Goal: Task Accomplishment & Management: Manage account settings

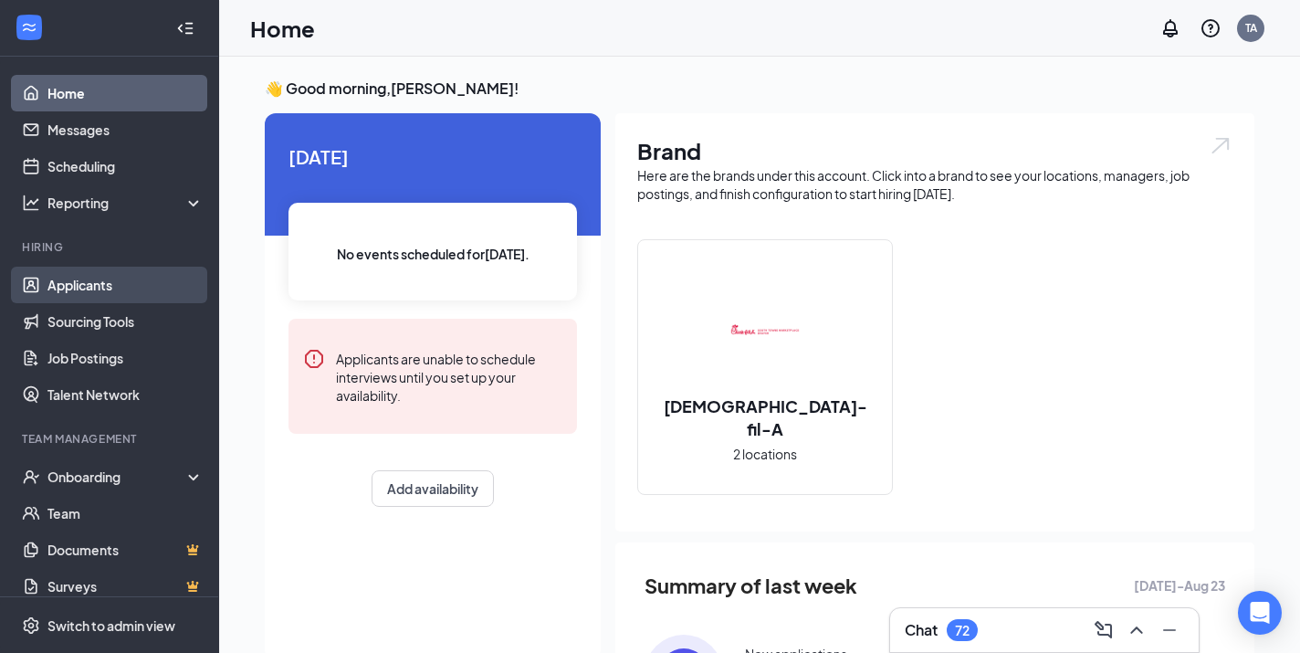
click at [90, 284] on link "Applicants" at bounding box center [125, 284] width 156 height 37
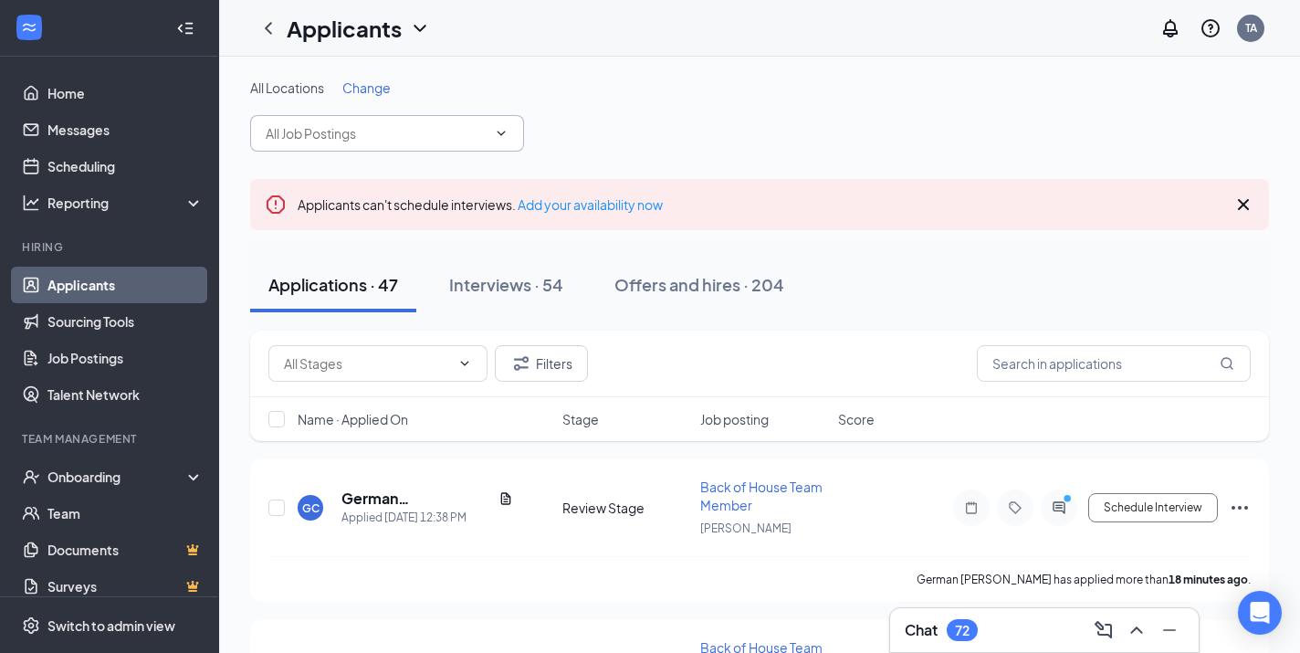
click at [473, 129] on input "text" at bounding box center [376, 133] width 221 height 20
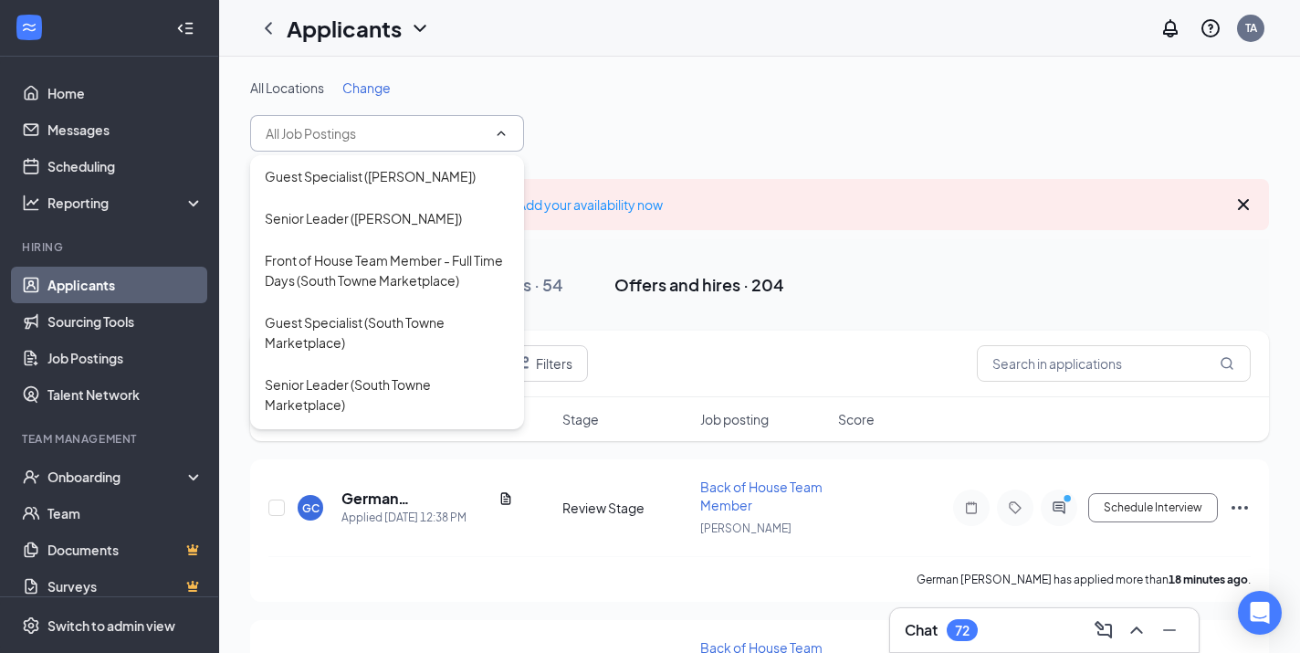
click at [660, 287] on div "Offers and hires · 204" at bounding box center [699, 284] width 170 height 23
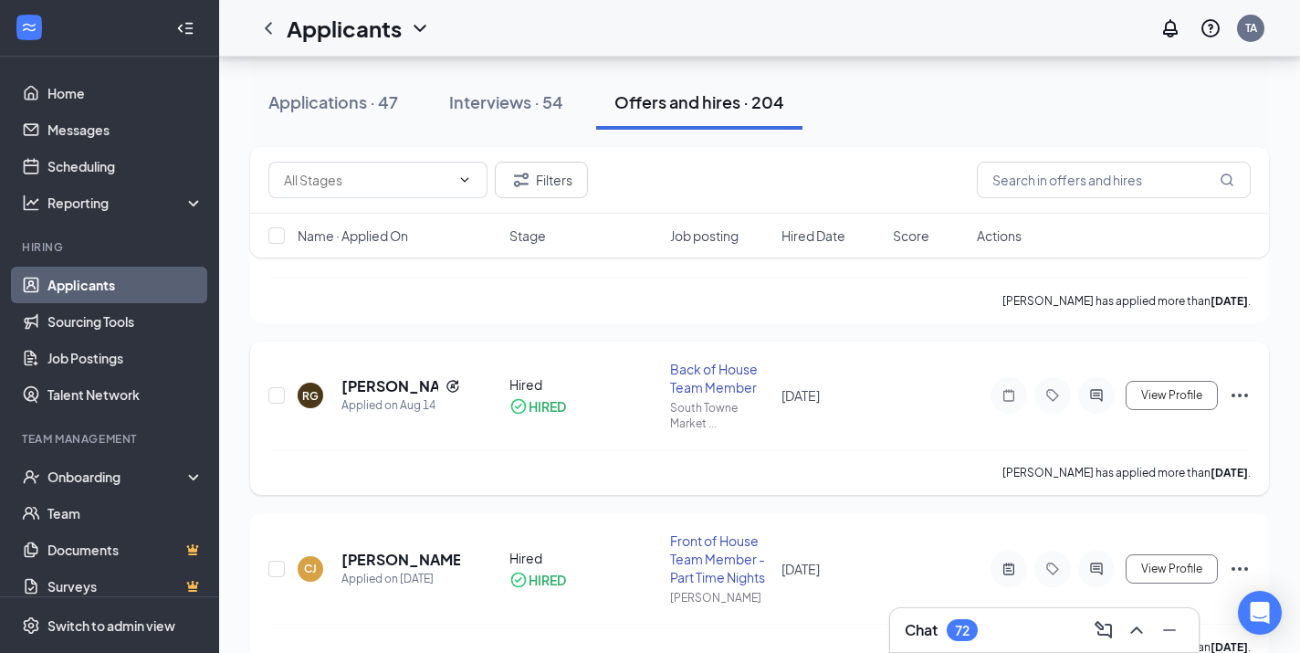
scroll to position [451, 0]
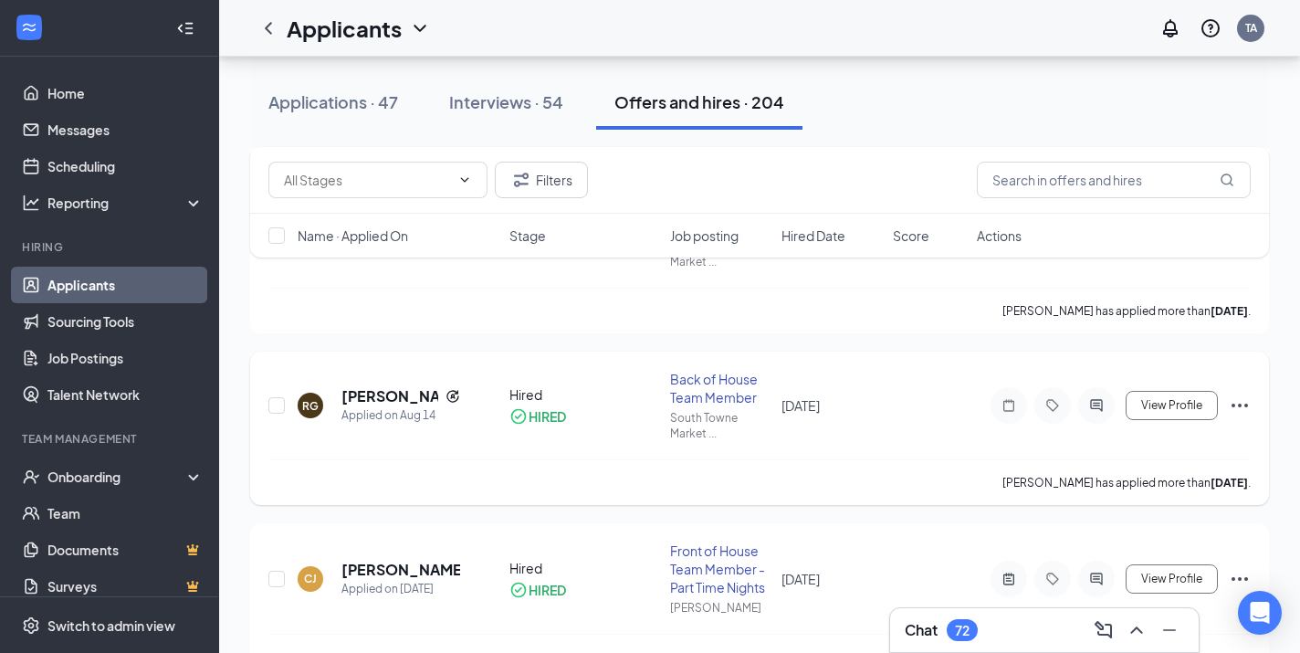
click at [390, 398] on h5 "[PERSON_NAME]" at bounding box center [389, 396] width 97 height 20
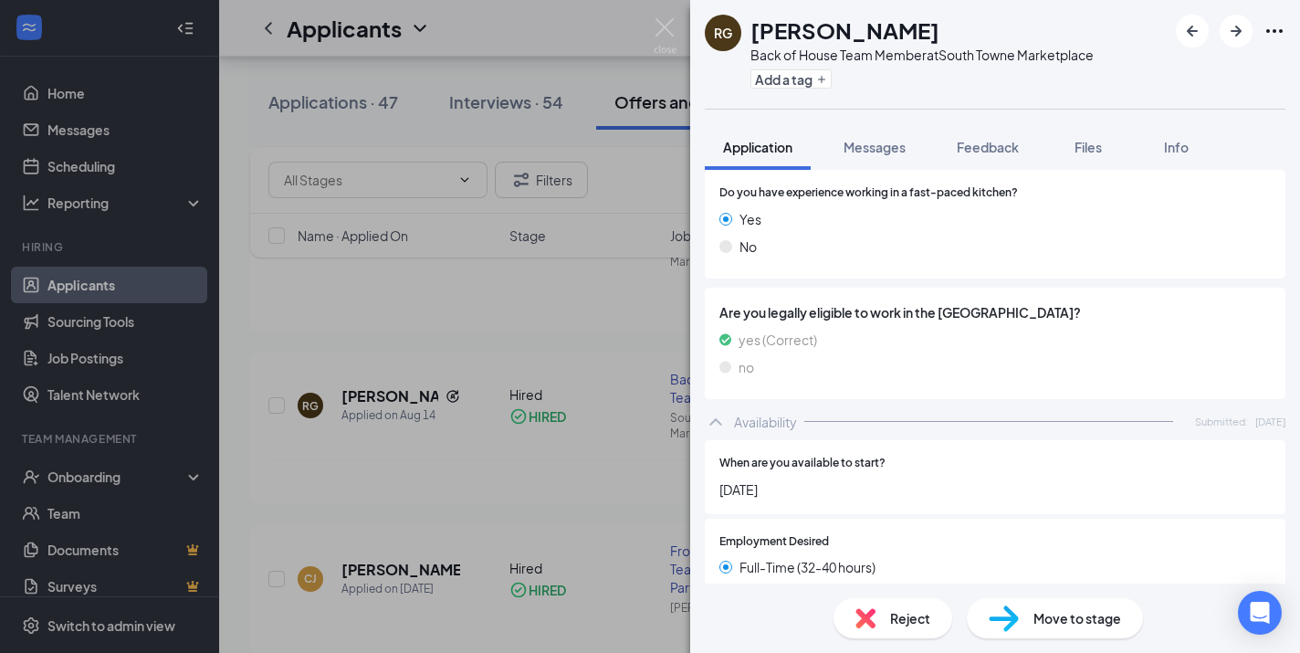
scroll to position [1174, 0]
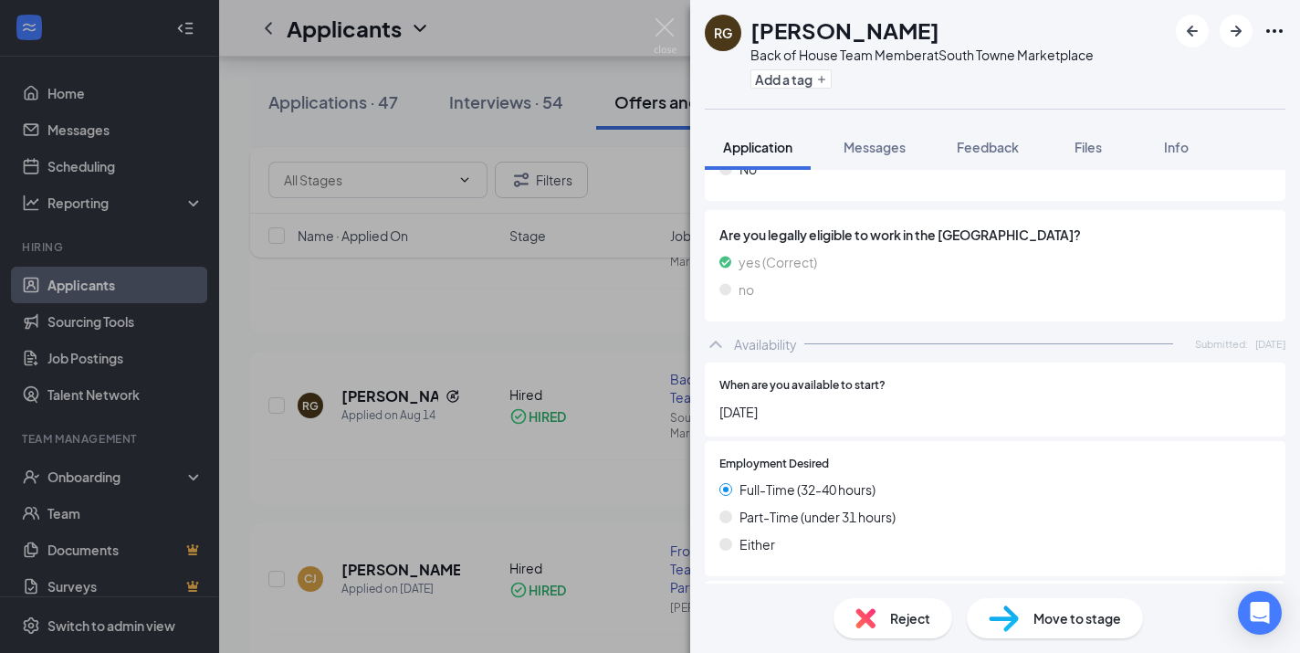
click at [668, 12] on div "[PERSON_NAME] [PERSON_NAME] Back of House Team Member at [GEOGRAPHIC_DATA] Mark…" at bounding box center [650, 326] width 1300 height 653
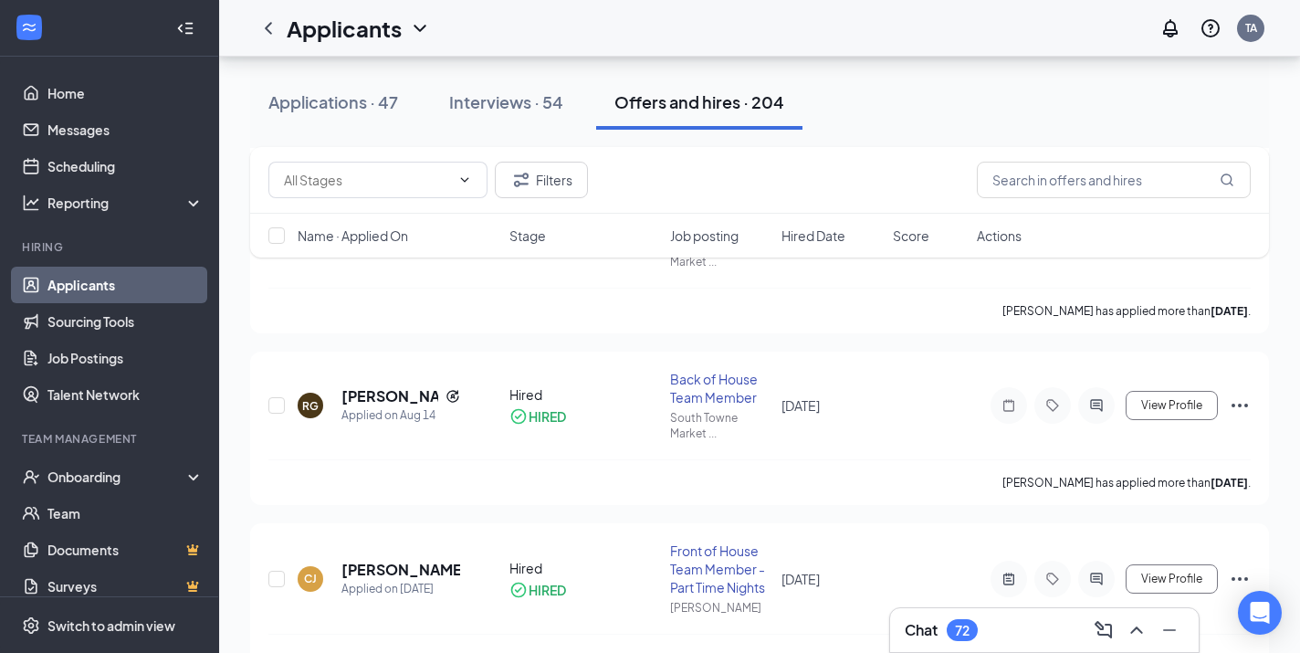
click at [660, 26] on div "Applicants TA" at bounding box center [759, 28] width 1081 height 57
click at [1166, 399] on span "View Profile" at bounding box center [1171, 405] width 61 height 13
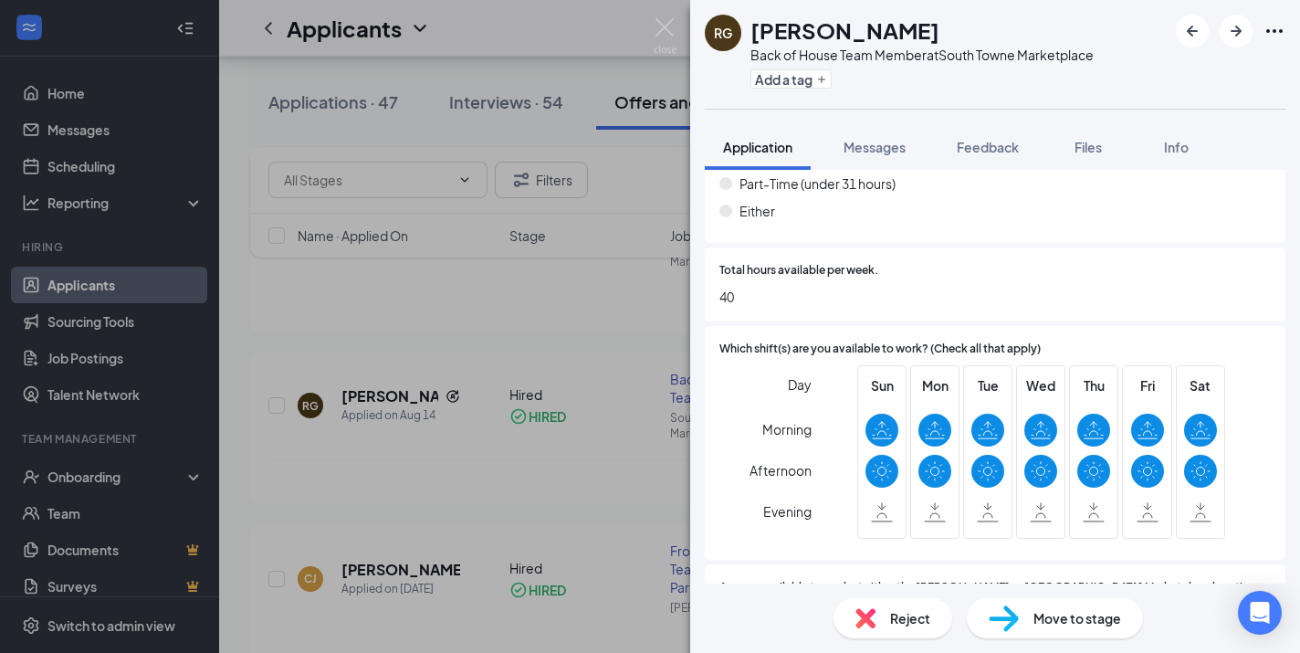
scroll to position [1564, 0]
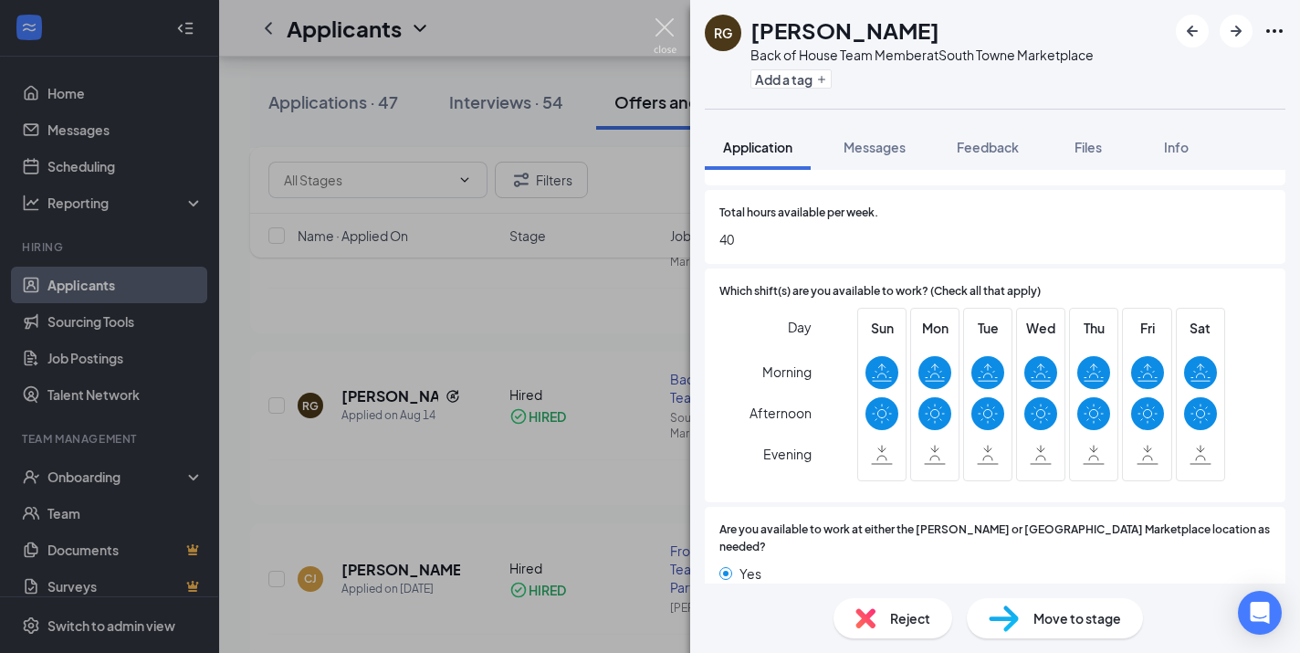
click at [665, 37] on img at bounding box center [664, 36] width 23 height 36
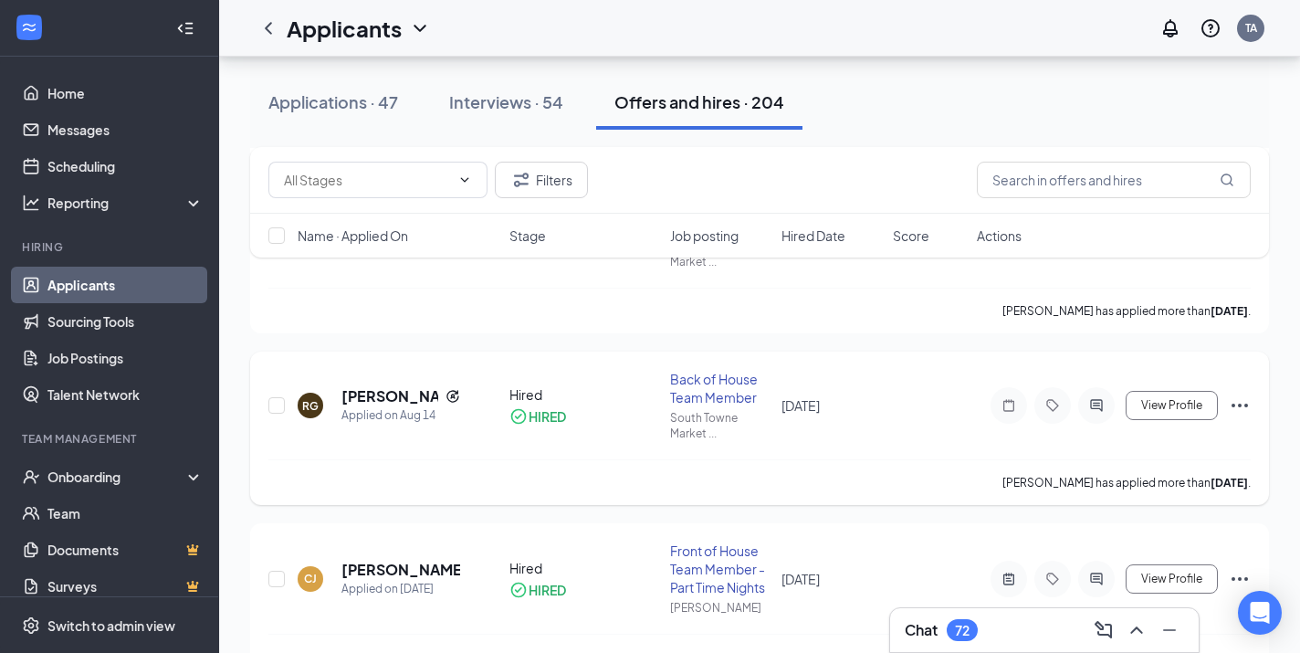
click at [707, 364] on div "[PERSON_NAME] [PERSON_NAME] Applied on [DATE] Hired HIRED Back of House Team Me…" at bounding box center [759, 427] width 1018 height 153
click at [704, 377] on div "Back of House Team Member" at bounding box center [720, 388] width 100 height 37
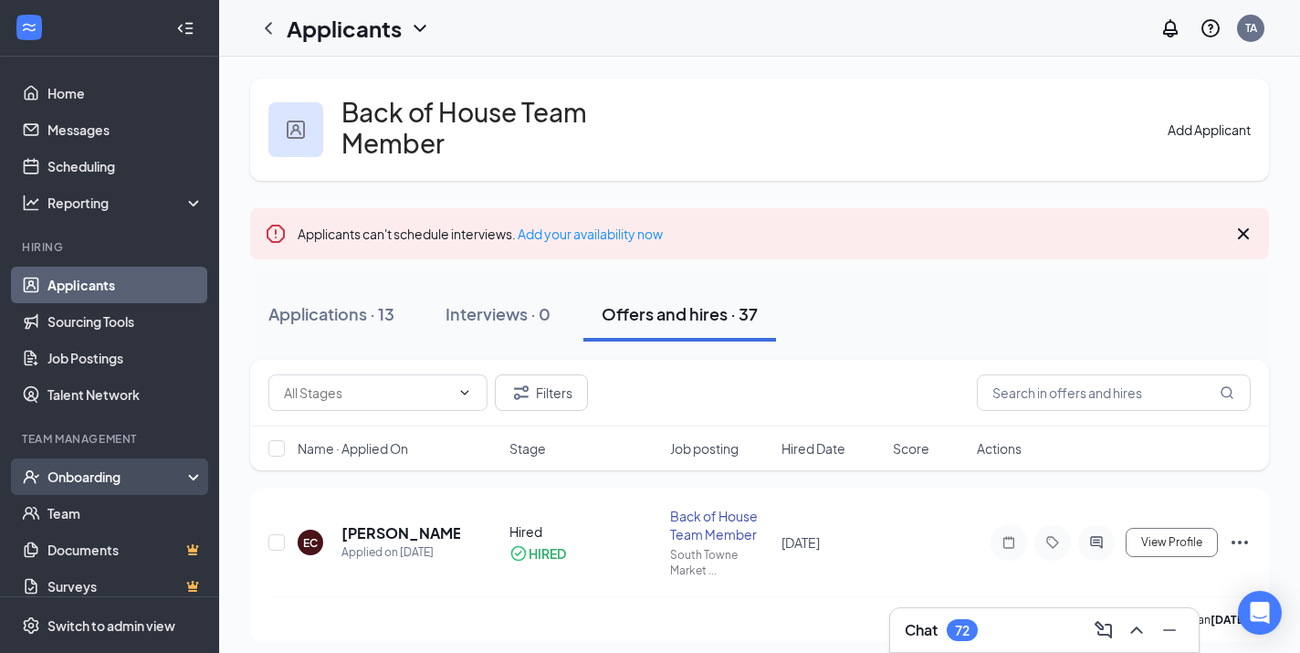
click at [100, 465] on div "Onboarding" at bounding box center [109, 476] width 219 height 37
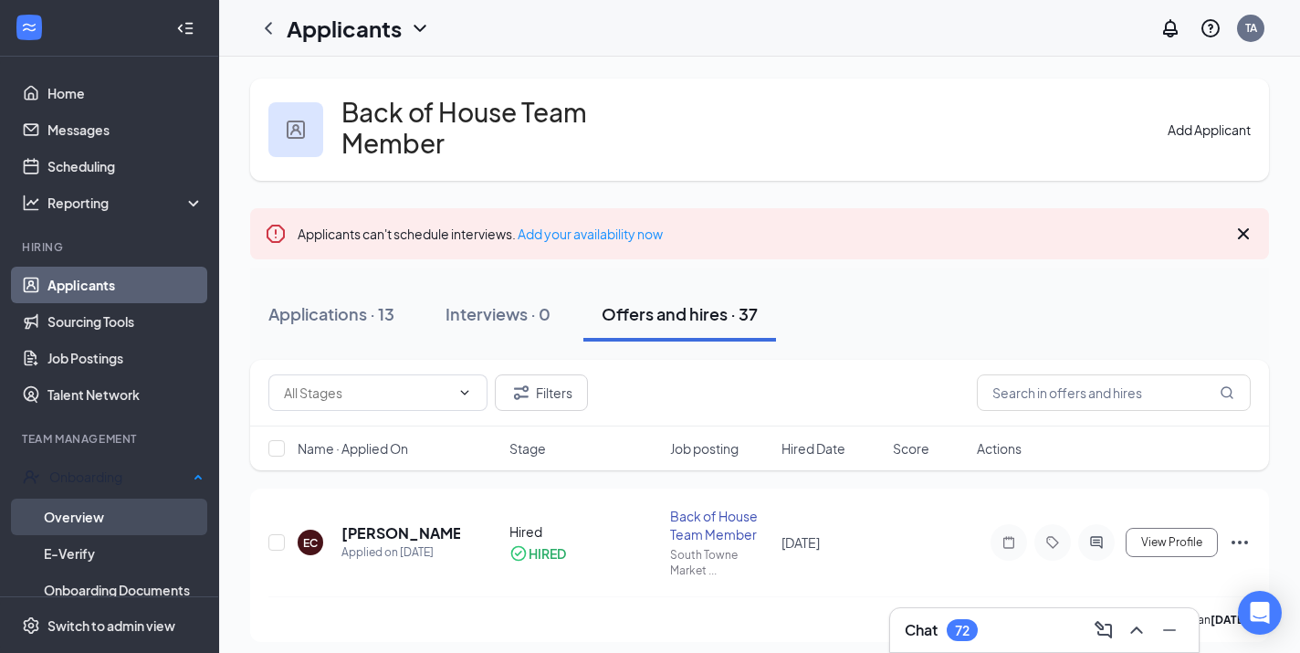
click at [75, 525] on link "Overview" at bounding box center [124, 516] width 160 height 37
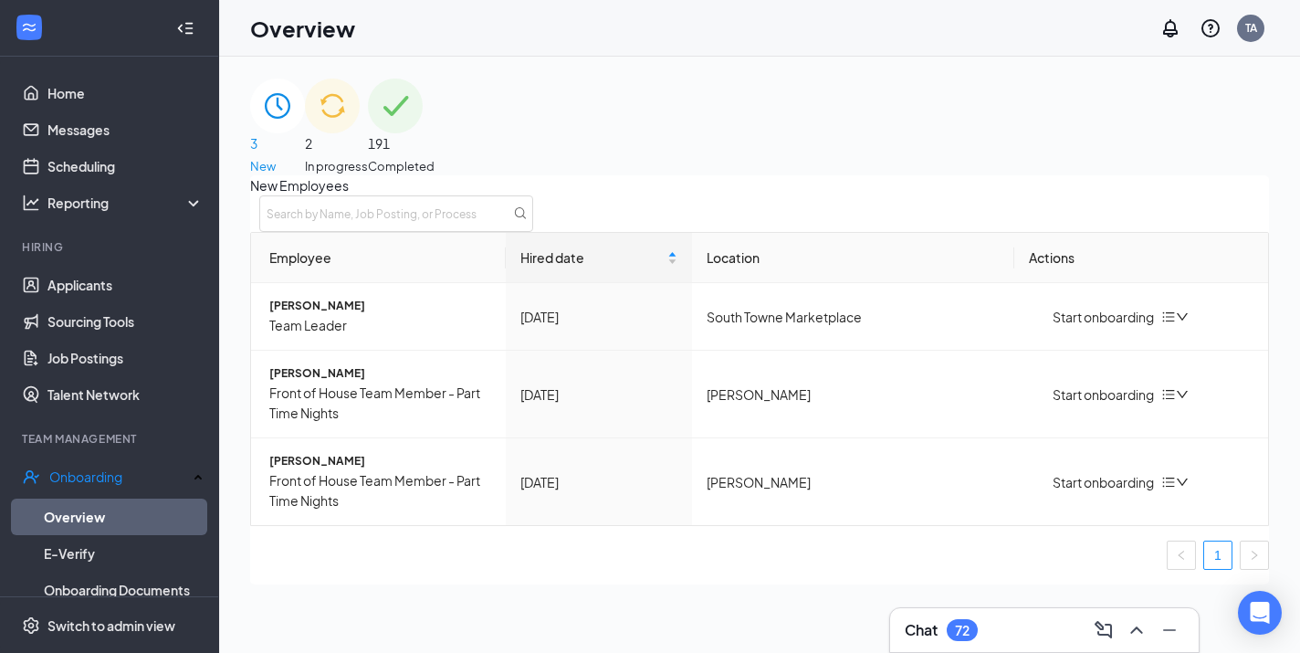
click at [434, 108] on div "191 Completed" at bounding box center [401, 126] width 67 height 97
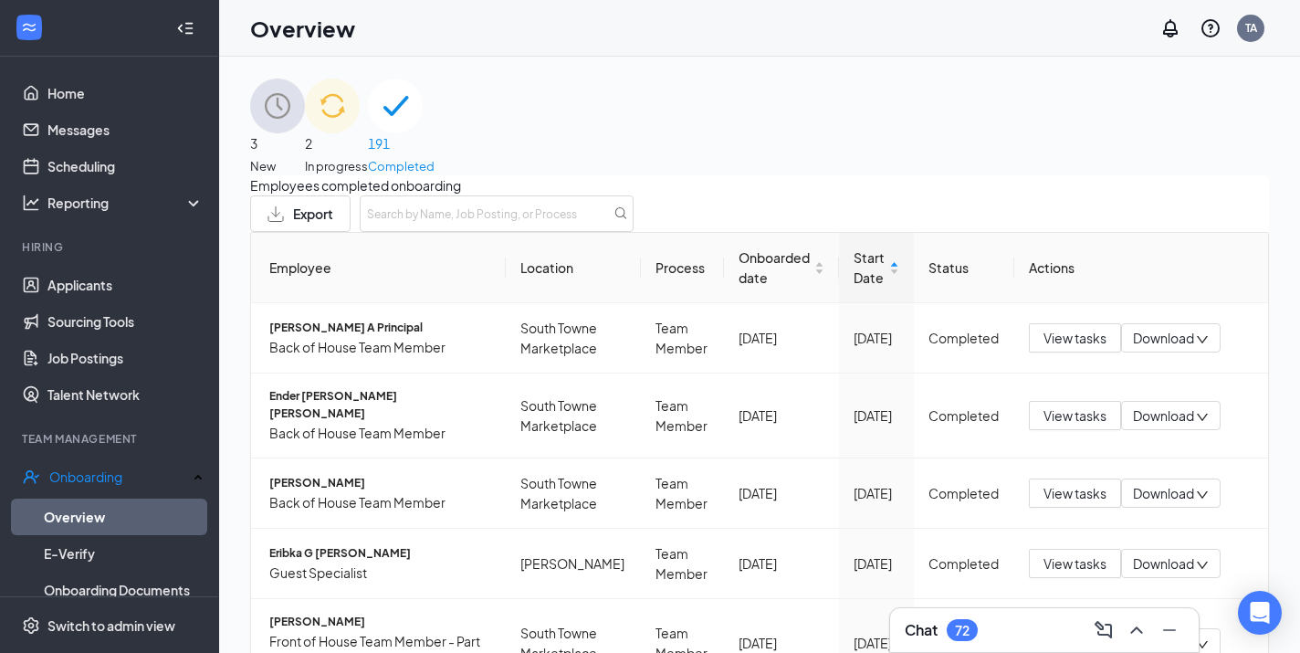
click at [368, 138] on div "2 In progress" at bounding box center [336, 126] width 63 height 97
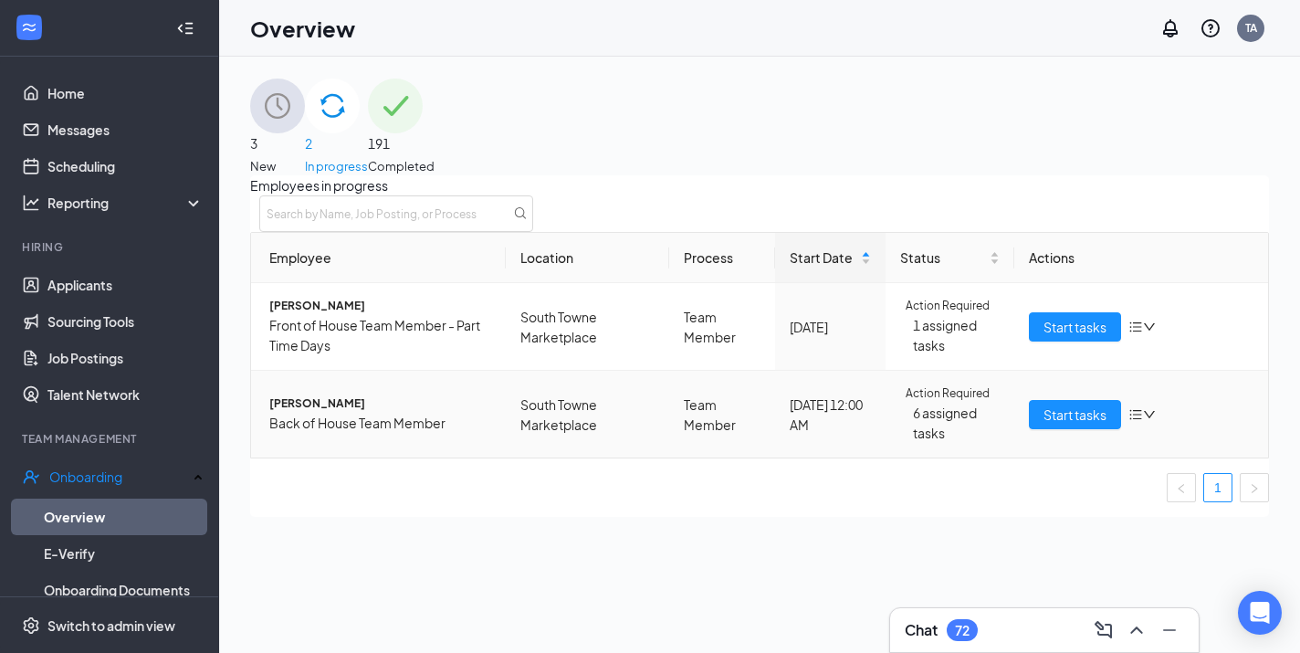
click at [1071, 457] on td "Start tasks" at bounding box center [1141, 414] width 255 height 87
click at [1071, 424] on span "Start tasks" at bounding box center [1074, 414] width 63 height 20
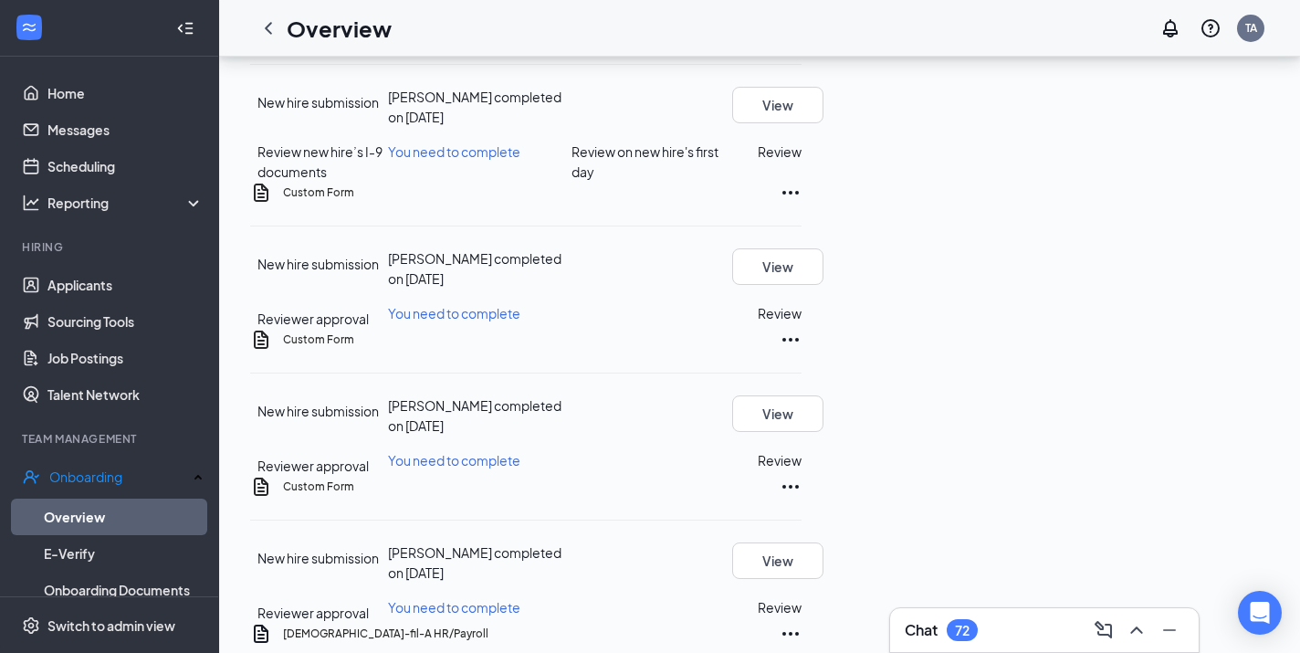
scroll to position [432, 0]
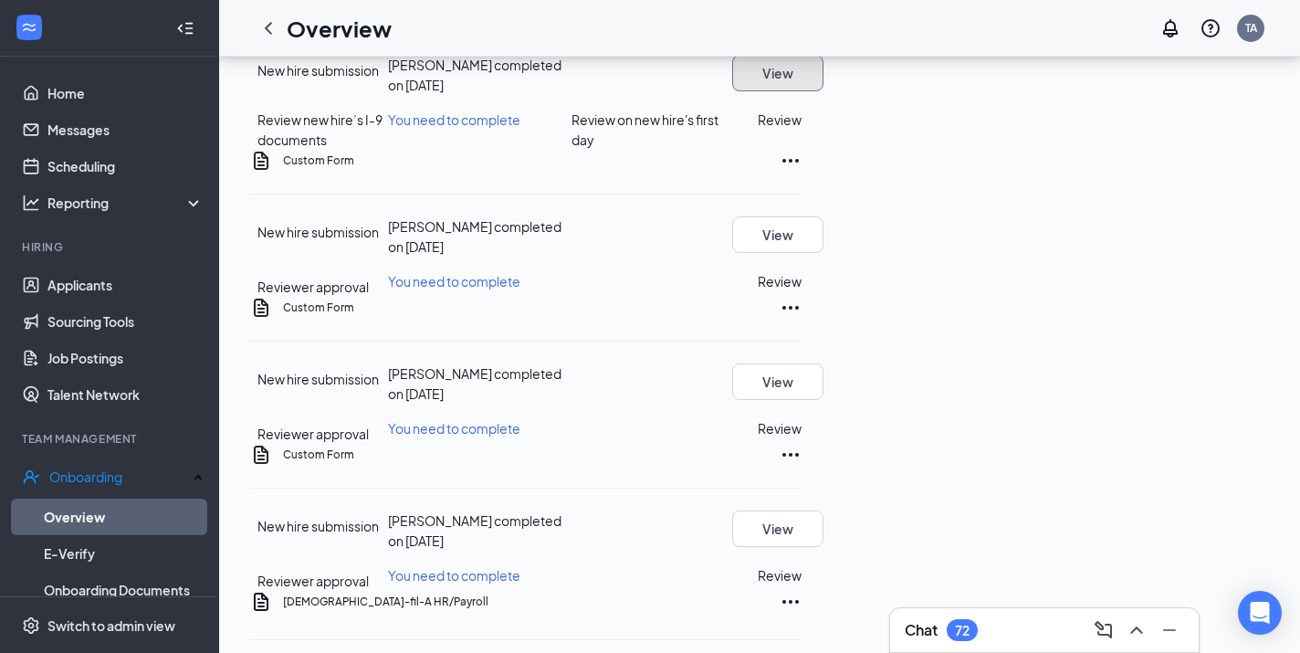
click at [823, 91] on button "View" at bounding box center [777, 73] width 91 height 37
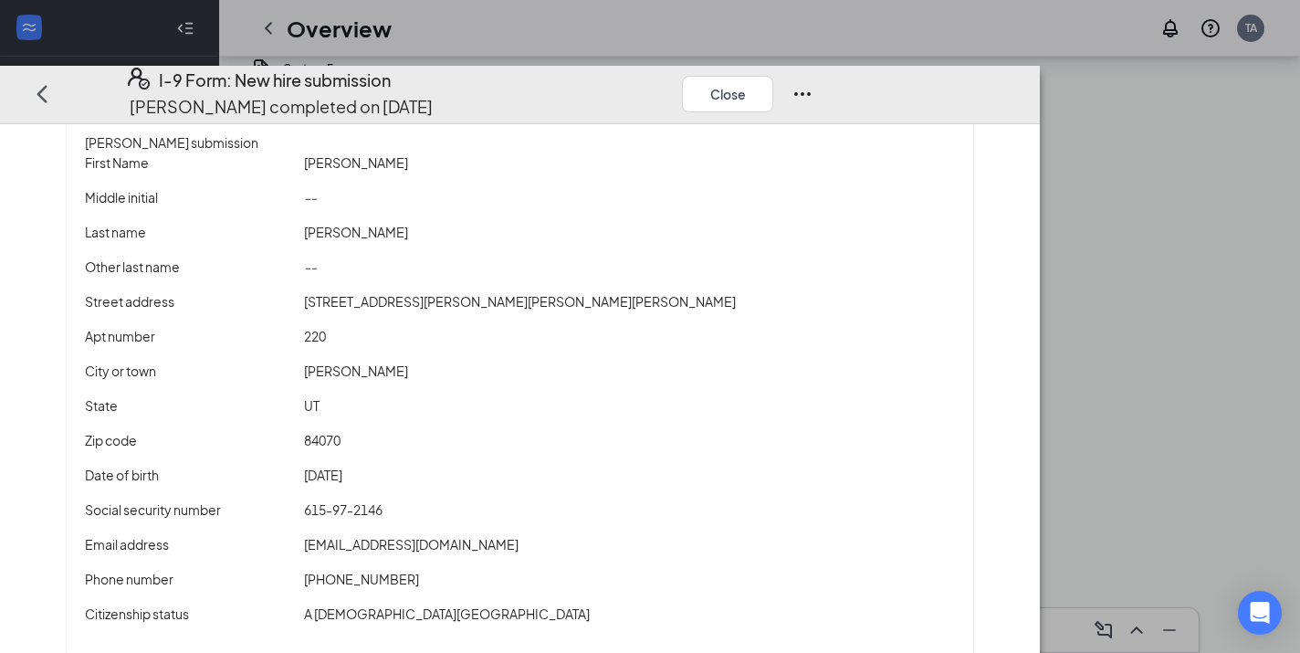
scroll to position [526, 0]
click at [813, 68] on div "Close" at bounding box center [747, 94] width 131 height 52
click at [813, 82] on icon "Ellipses" at bounding box center [802, 93] width 22 height 22
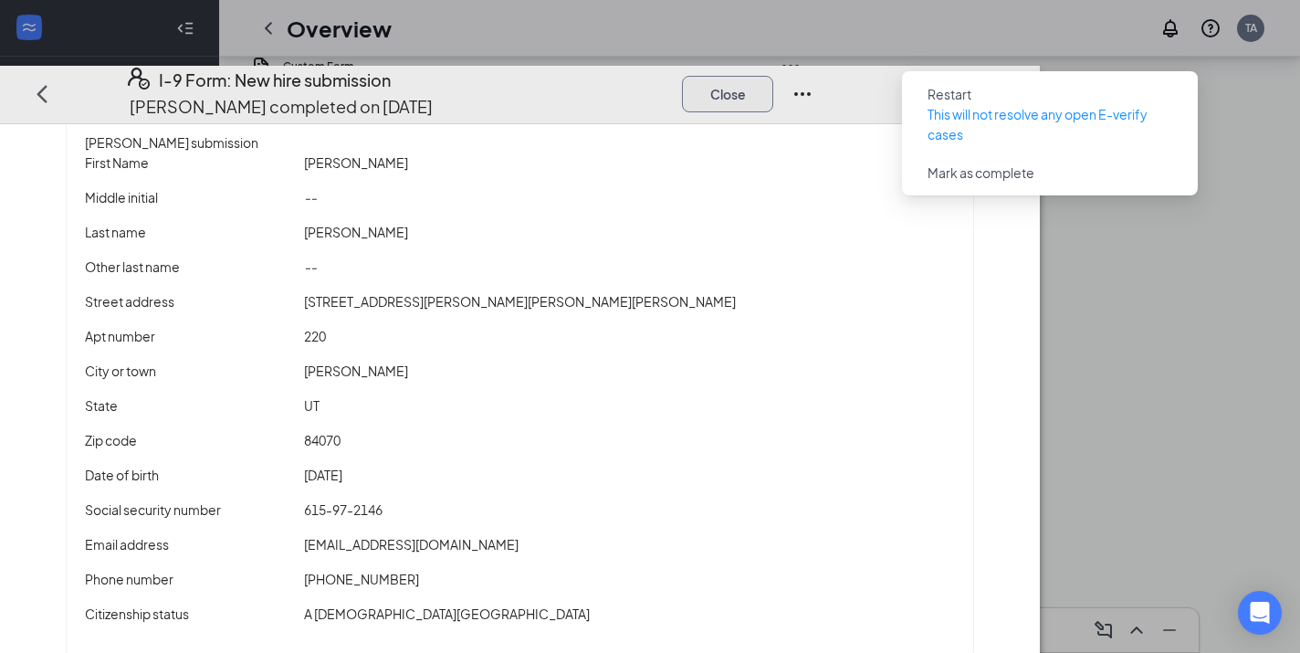
click at [773, 75] on button "Close" at bounding box center [727, 93] width 91 height 37
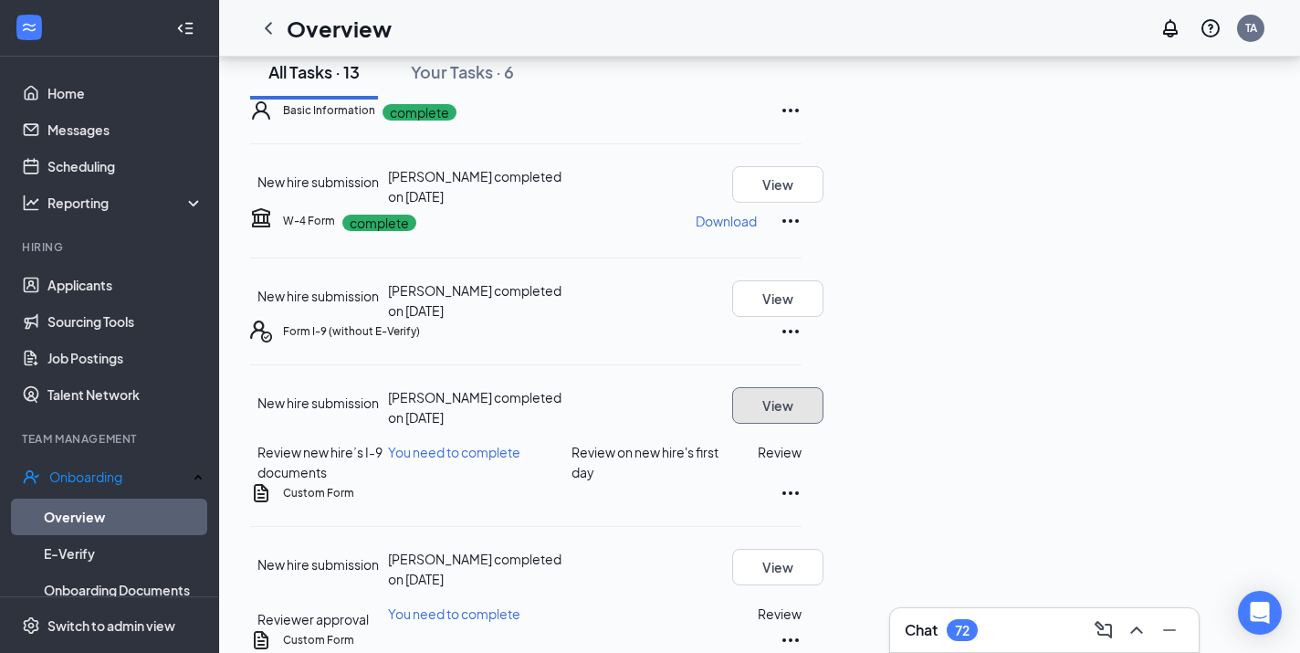
scroll to position [101, 0]
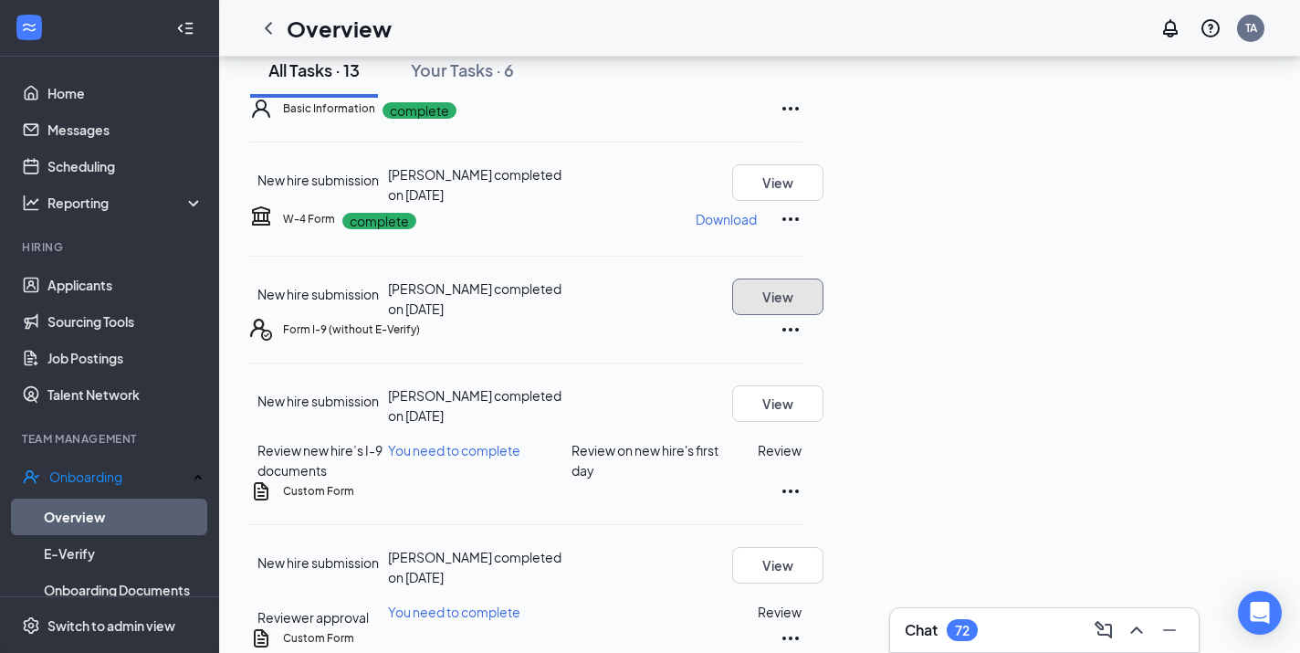
click at [823, 315] on button "View" at bounding box center [777, 296] width 91 height 37
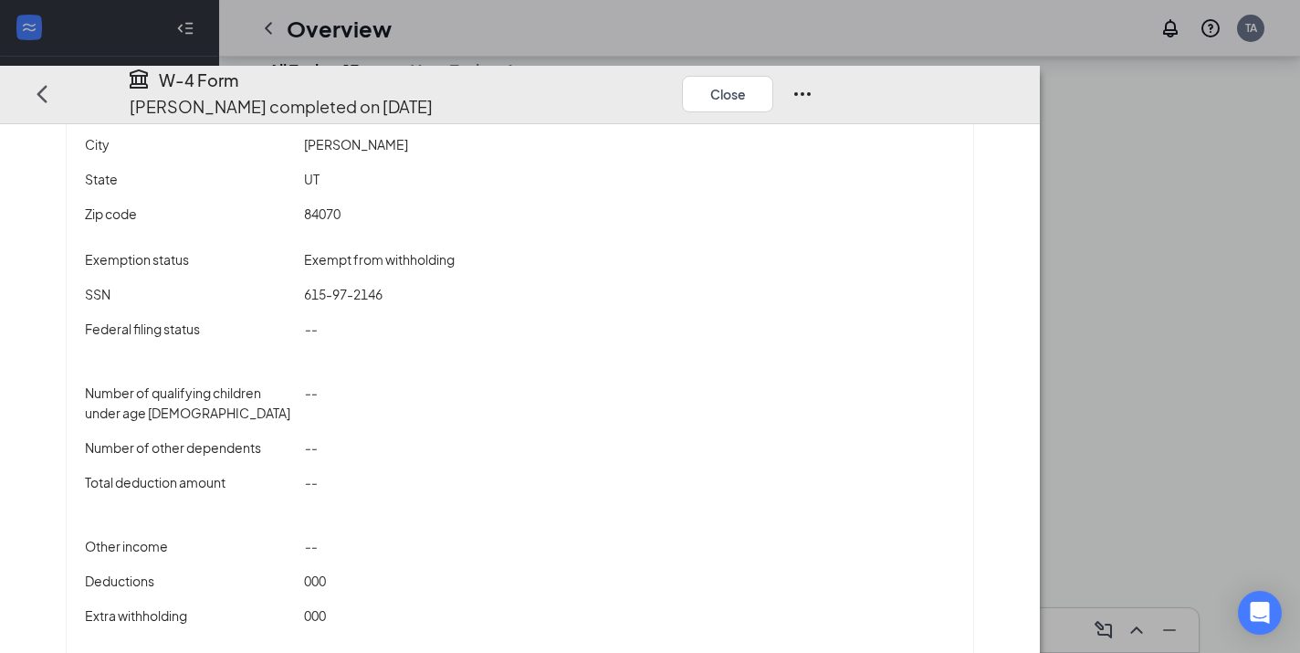
scroll to position [206, 0]
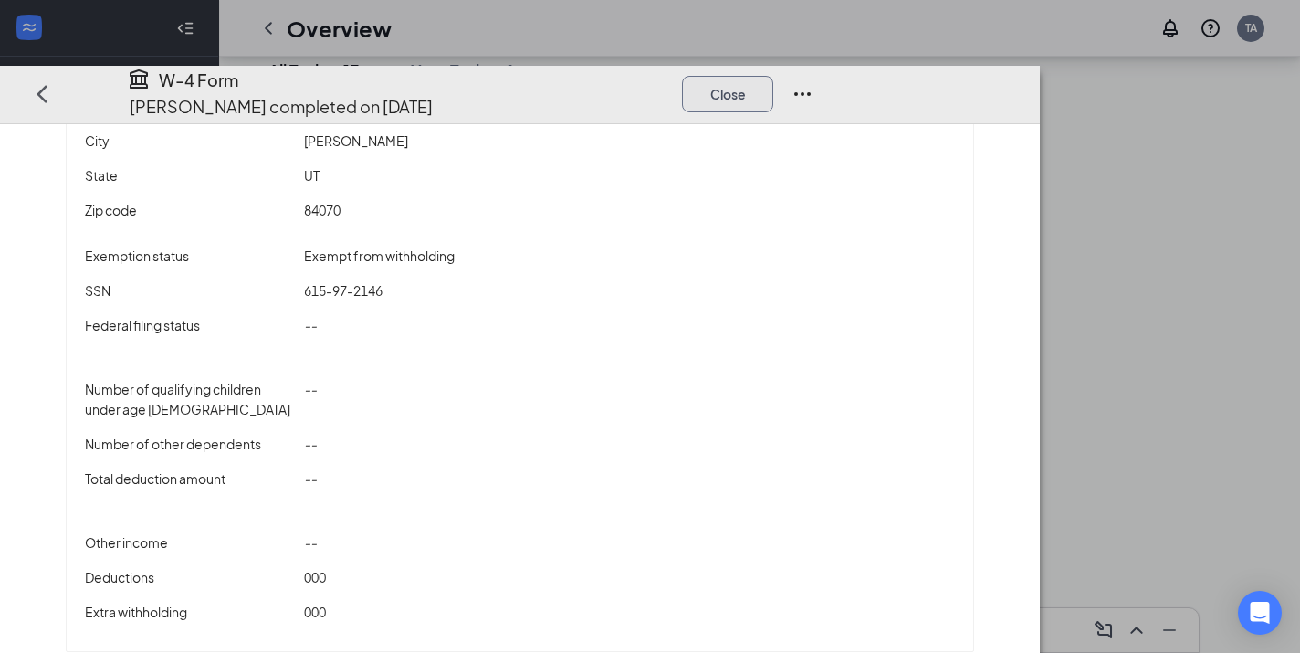
click at [773, 75] on button "Close" at bounding box center [727, 93] width 91 height 37
